Goal: Task Accomplishment & Management: Manage account settings

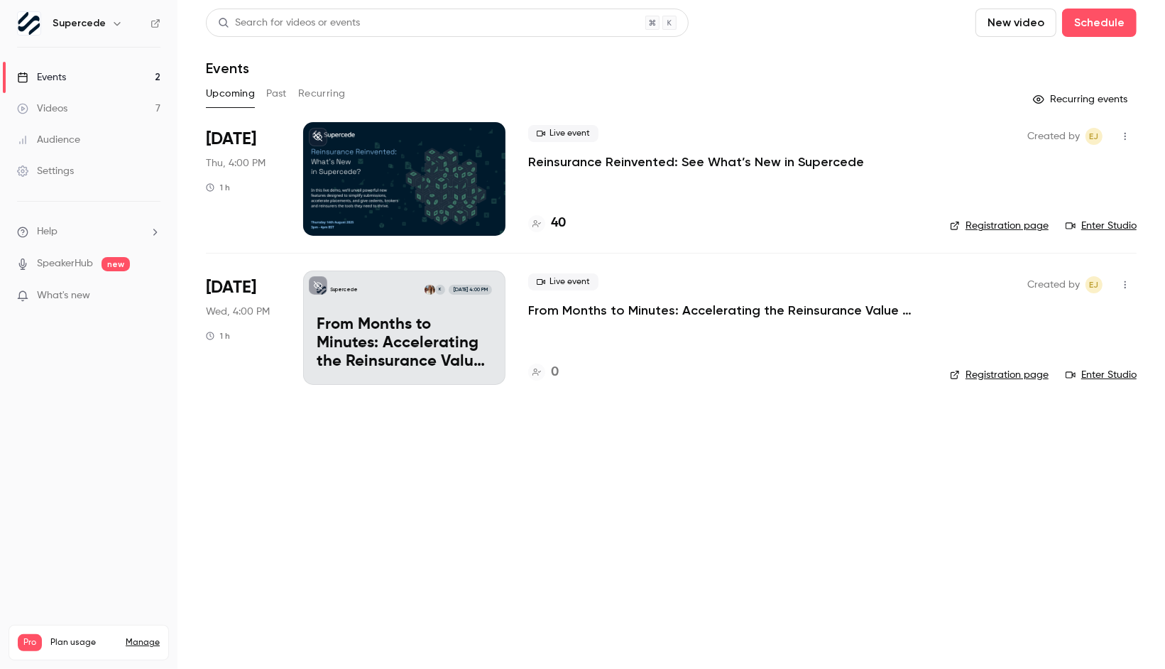
click at [663, 159] on p "Reinsurance Reinvented: See What’s New in Supercede" at bounding box center [696, 161] width 336 height 17
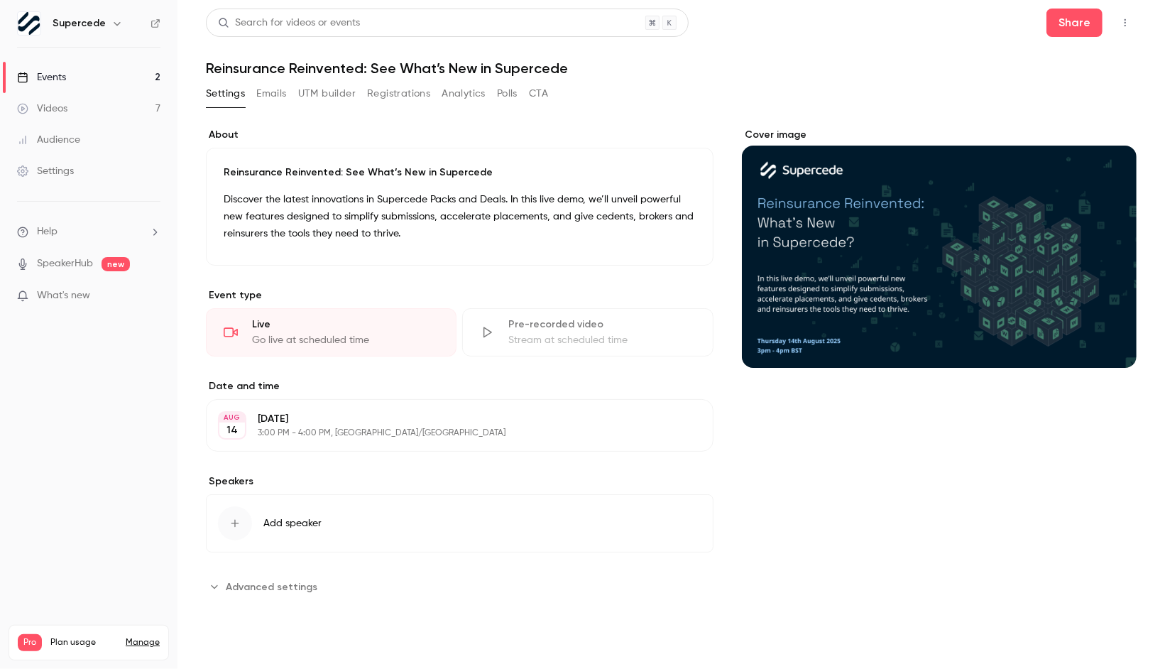
click at [999, 462] on div "Cover image" at bounding box center [939, 363] width 395 height 470
click at [70, 70] on link "Events 2" at bounding box center [88, 77] width 177 height 31
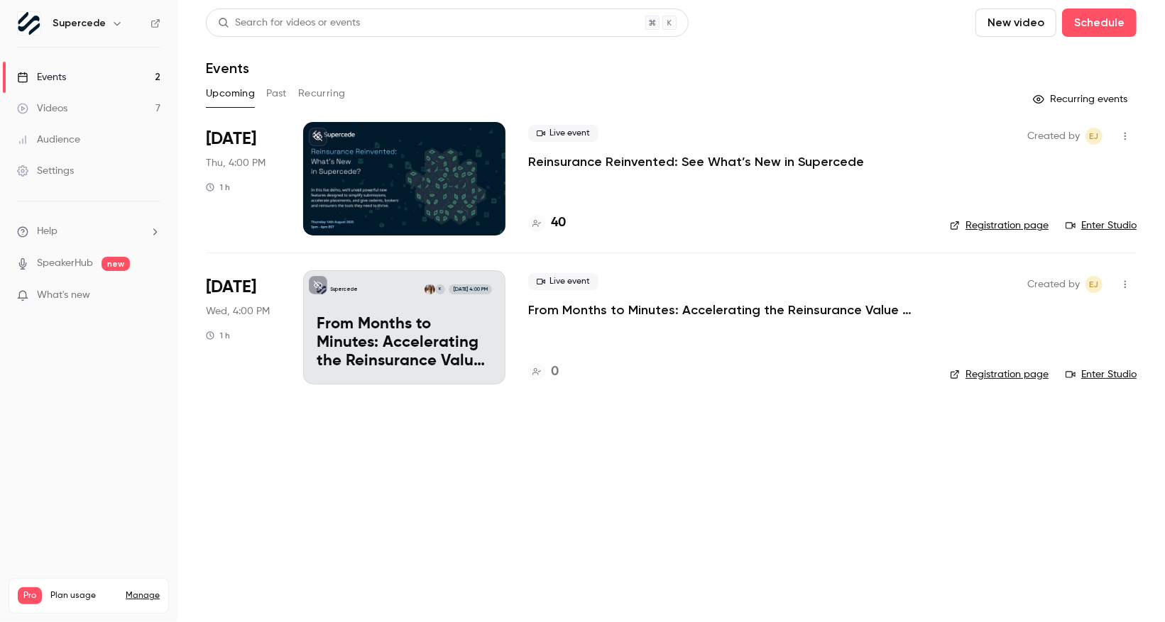
click at [607, 164] on p "Reinsurance Reinvented: See What’s New in Supercede" at bounding box center [696, 161] width 336 height 17
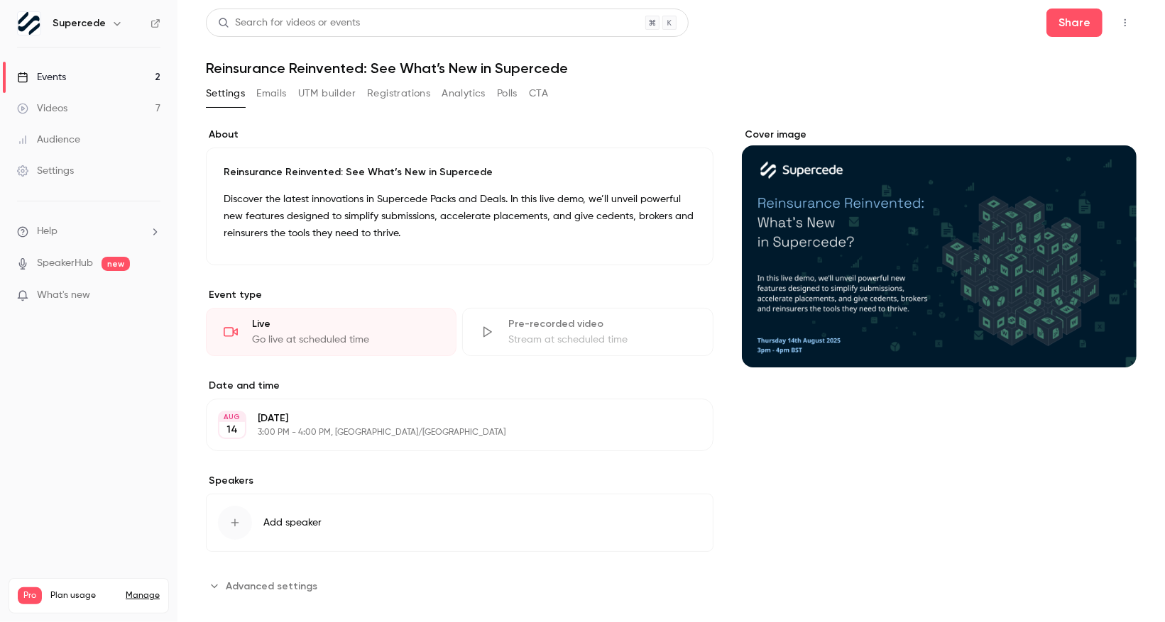
click at [52, 71] on div "Events" at bounding box center [41, 77] width 49 height 14
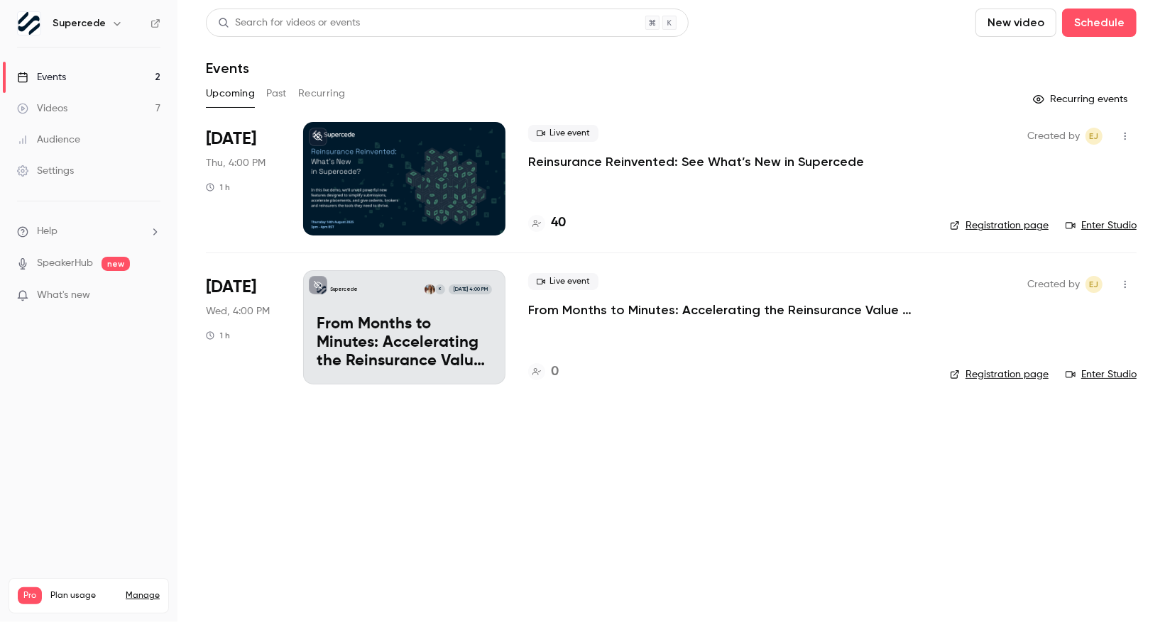
click at [1114, 226] on link "Enter Studio" at bounding box center [1100, 226] width 71 height 14
click at [632, 163] on p "Reinsurance Reinvented: See What’s New in Supercede" at bounding box center [696, 161] width 336 height 17
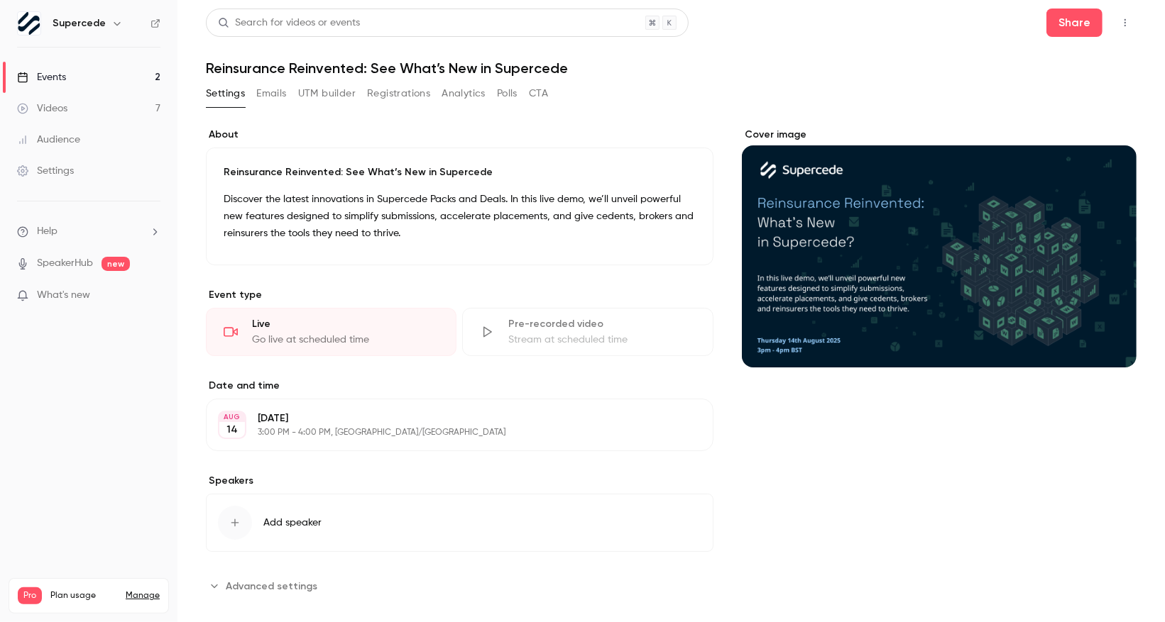
click at [253, 91] on div "Settings Emails UTM builder Registrations Analytics Polls CTA" at bounding box center [377, 93] width 342 height 23
click at [268, 91] on button "Emails" at bounding box center [271, 93] width 30 height 23
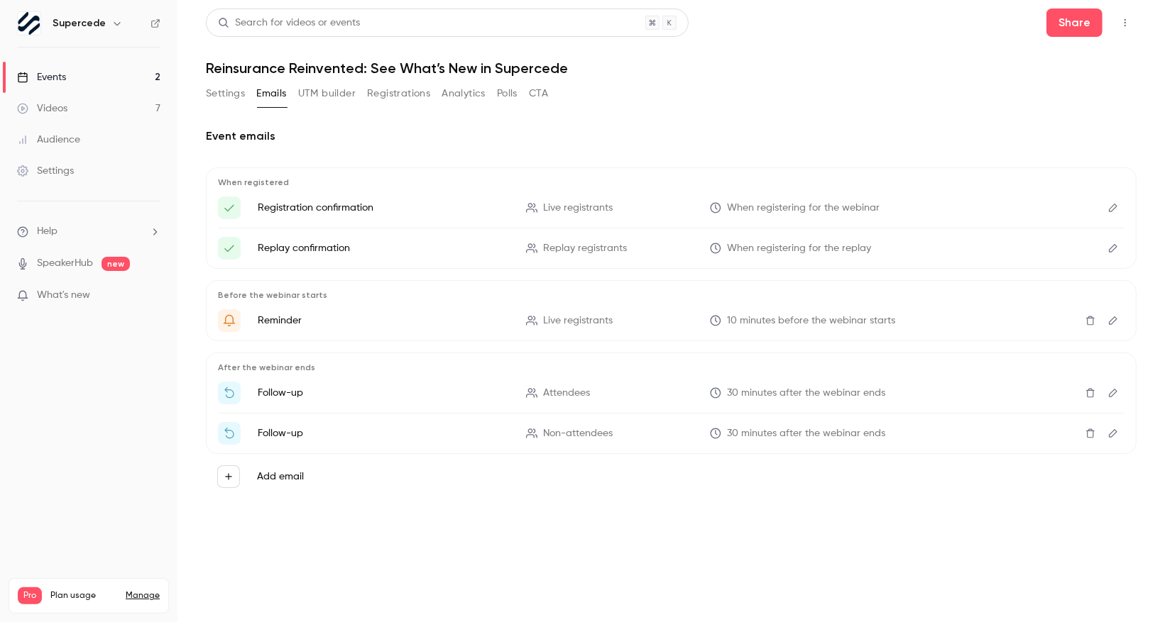
click at [226, 468] on button "Add email" at bounding box center [228, 477] width 23 height 23
click at [352, 532] on p "Follow-up" at bounding box center [345, 528] width 84 height 17
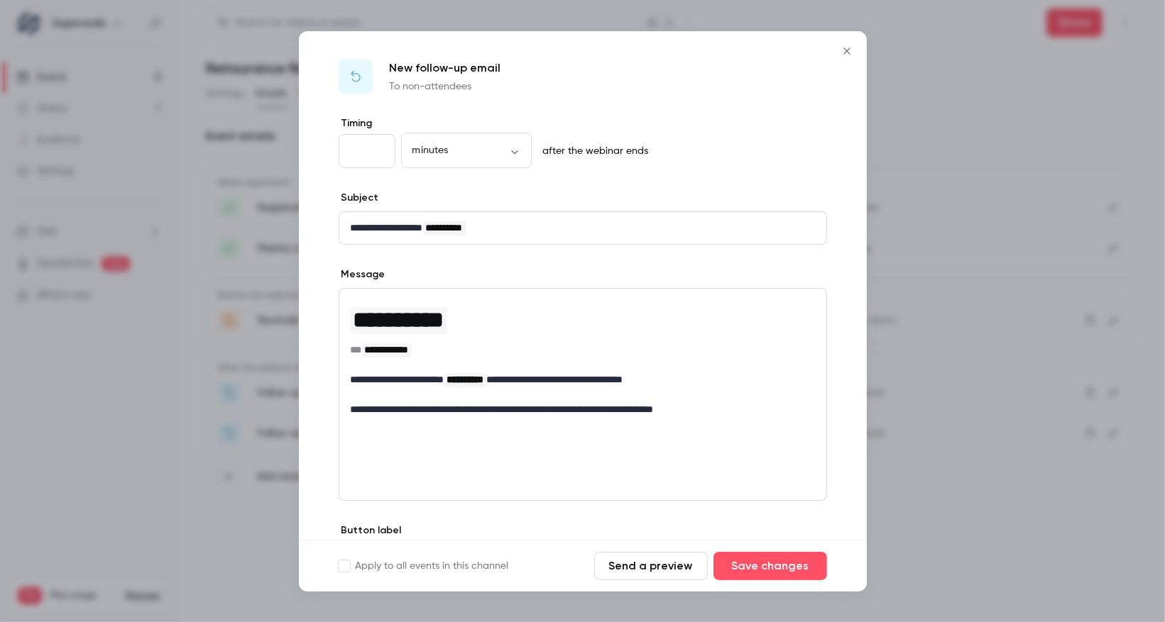
click at [847, 51] on icon "Close" at bounding box center [846, 50] width 17 height 11
